Goal: Information Seeking & Learning: Learn about a topic

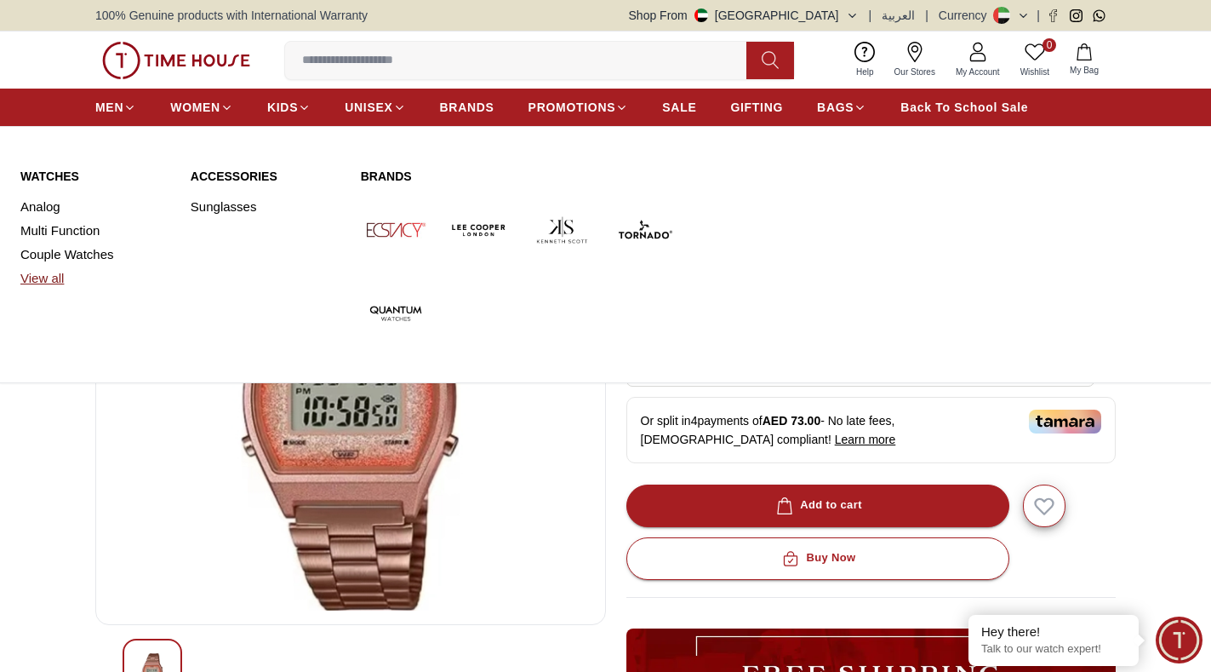
click at [49, 275] on link "View all" at bounding box center [95, 278] width 150 height 24
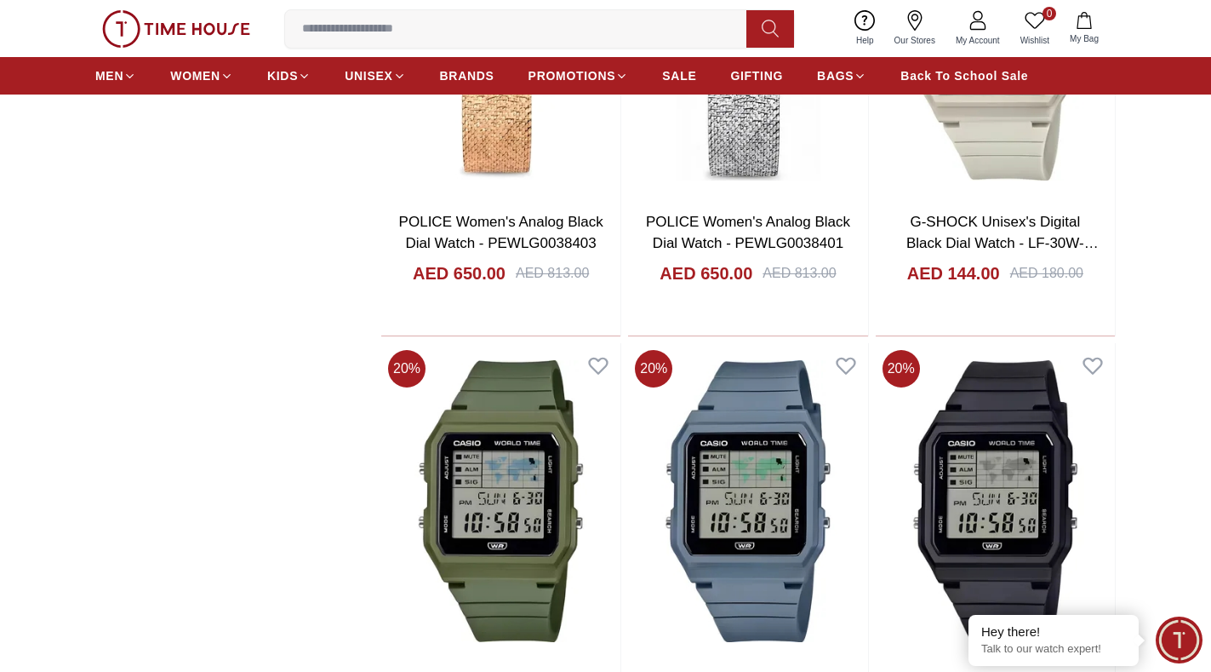
scroll to position [2299, 0]
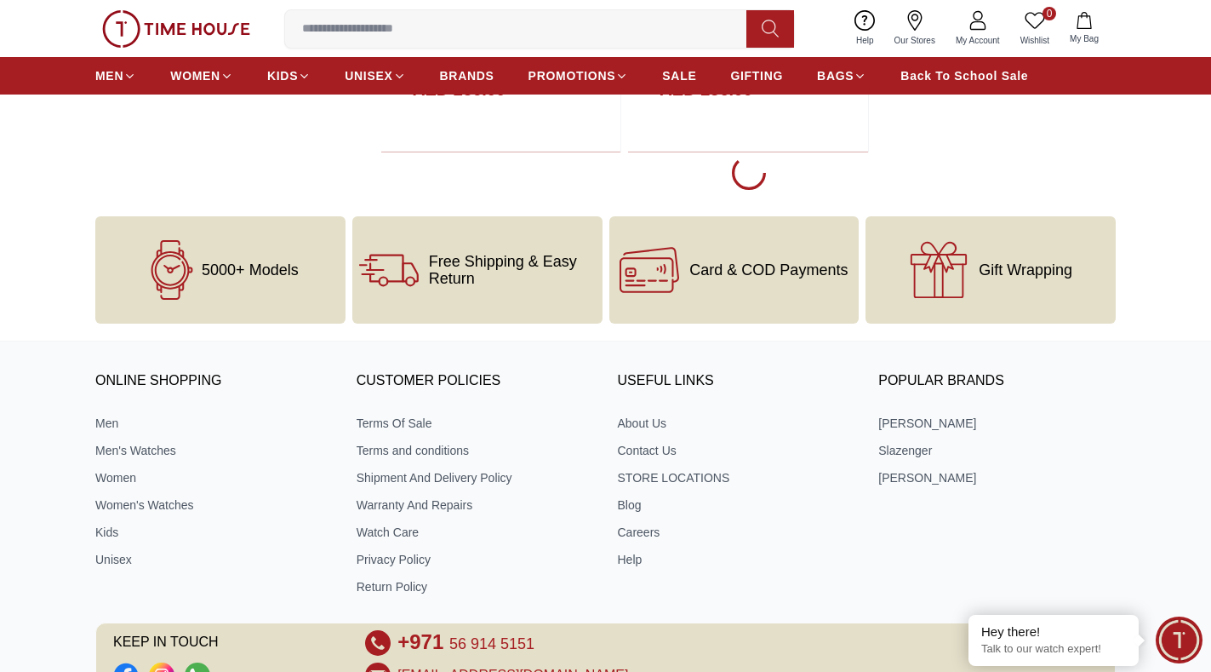
scroll to position [3491, 0]
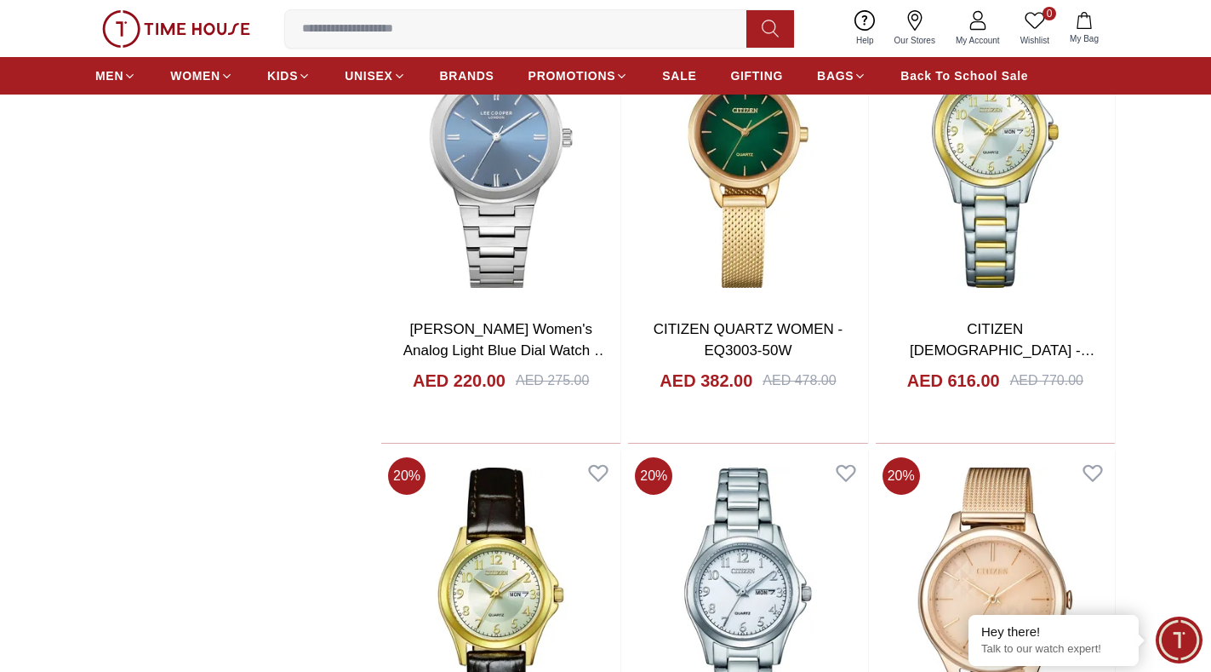
scroll to position [3467, 0]
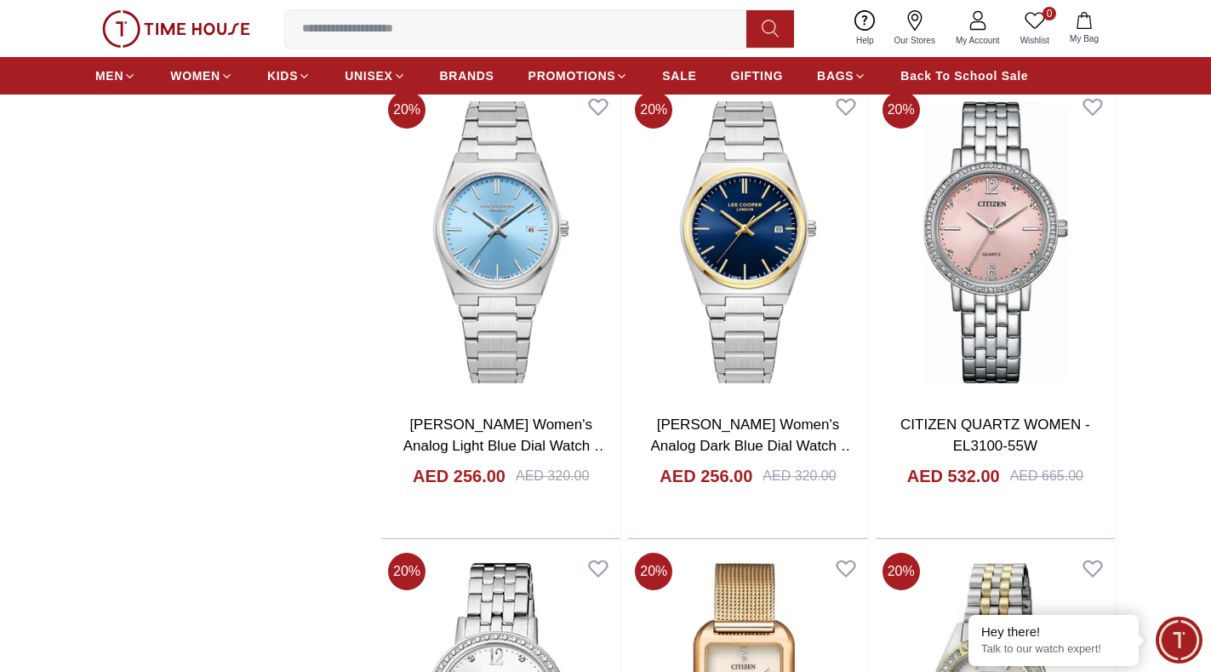
scroll to position [2786, 0]
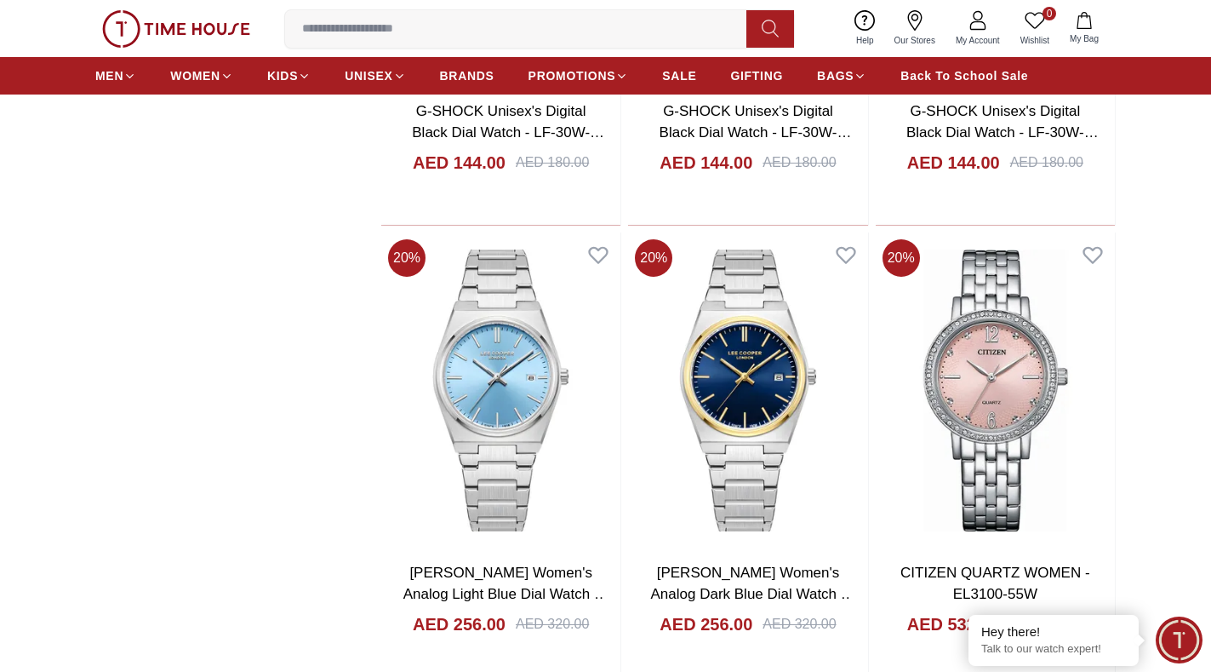
scroll to position [3041, 0]
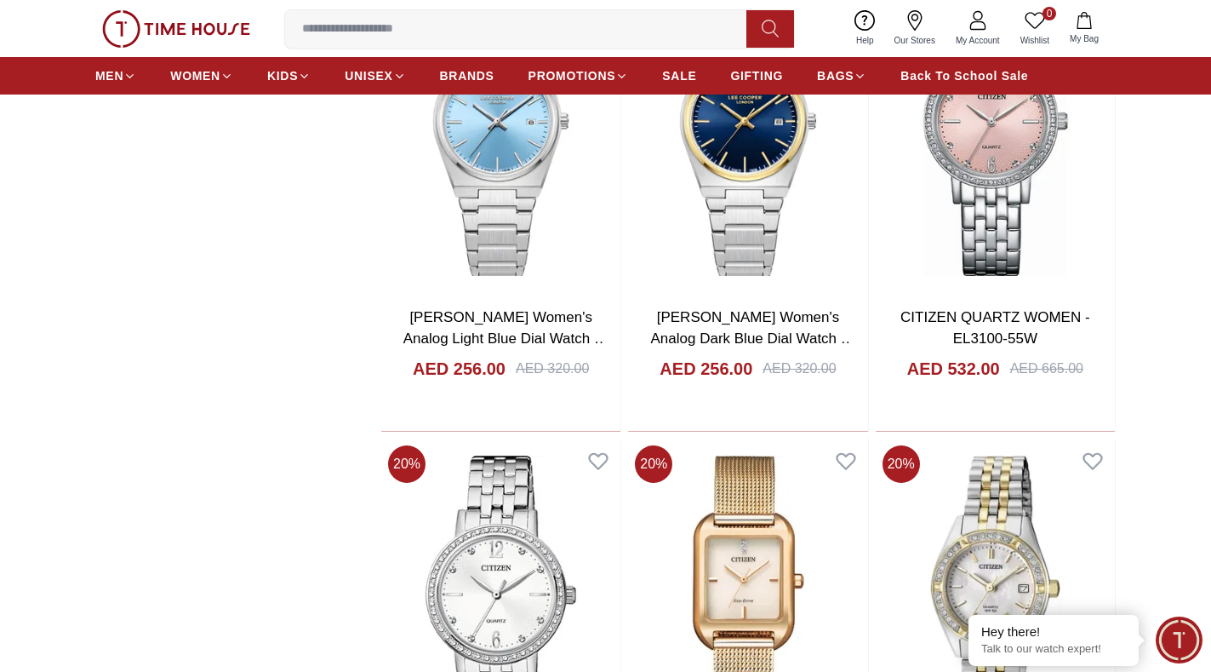
scroll to position [3467, 0]
